Goal: Information Seeking & Learning: Learn about a topic

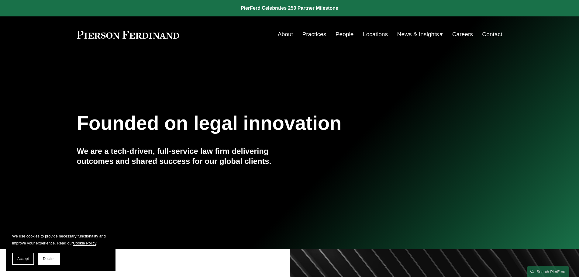
click at [339, 35] on link "People" at bounding box center [344, 35] width 18 height 12
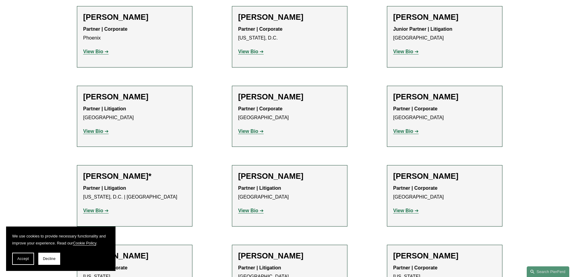
scroll to position [2747, 0]
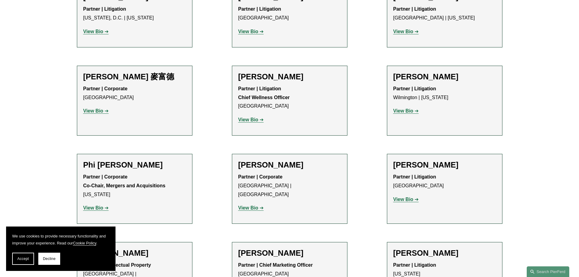
scroll to position [5019, 0]
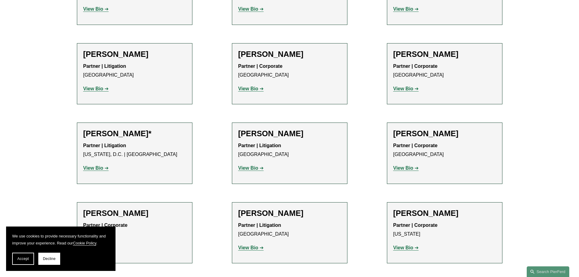
scroll to position [2801, 0]
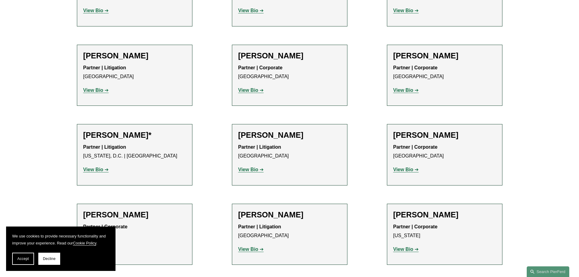
click at [148, 210] on h2 "[PERSON_NAME]" at bounding box center [134, 214] width 103 height 9
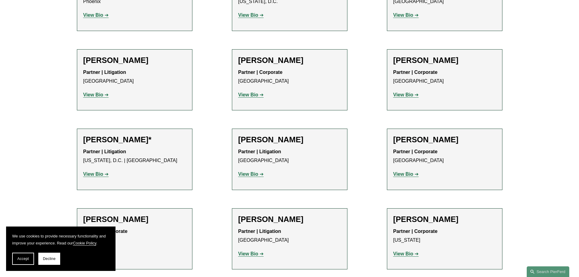
click at [91, 227] on div "Partner | Corporate [US_STATE] View Bio Location: [US_STATE]; Department: Corpo…" at bounding box center [134, 242] width 103 height 31
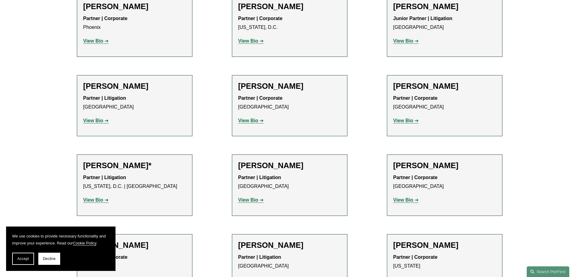
click at [91, 276] on strong "View Bio" at bounding box center [93, 279] width 20 height 5
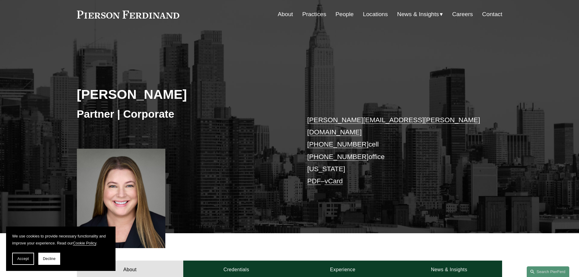
scroll to position [61, 0]
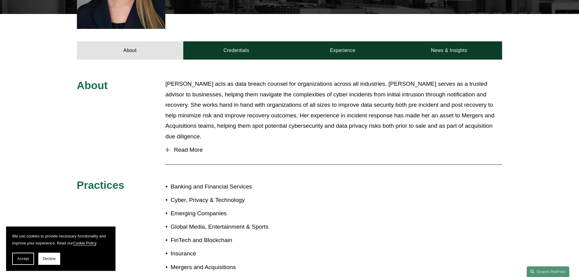
scroll to position [334, 0]
